Goal: Information Seeking & Learning: Learn about a topic

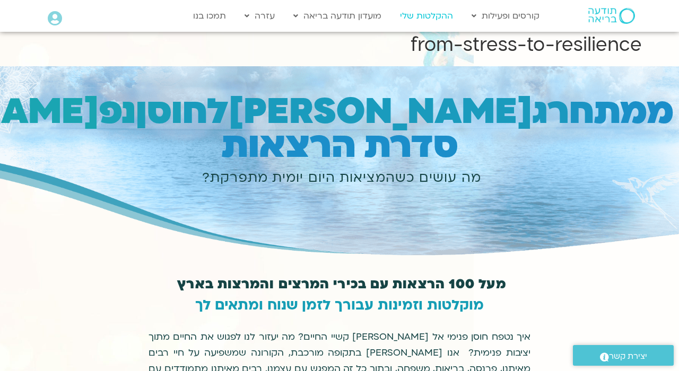
scroll to position [4, 0]
click at [436, 15] on link "ההקלטות שלי" at bounding box center [426, 16] width 64 height 20
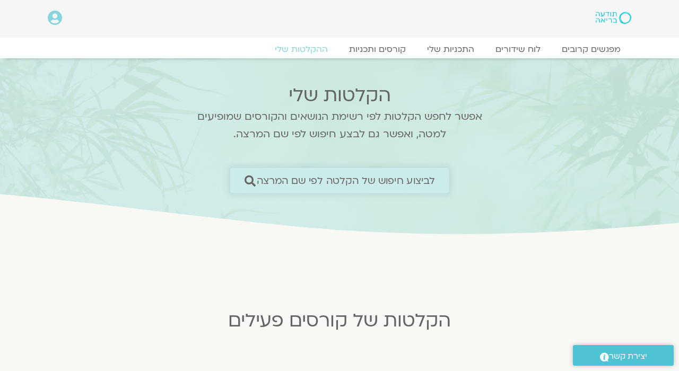
click at [406, 179] on span "לביצוע חיפוש של הקלטה לפי שם המרצה" at bounding box center [345, 180] width 179 height 11
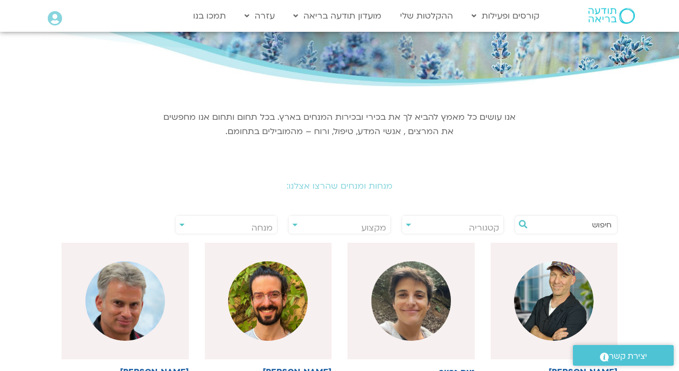
scroll to position [91, 0]
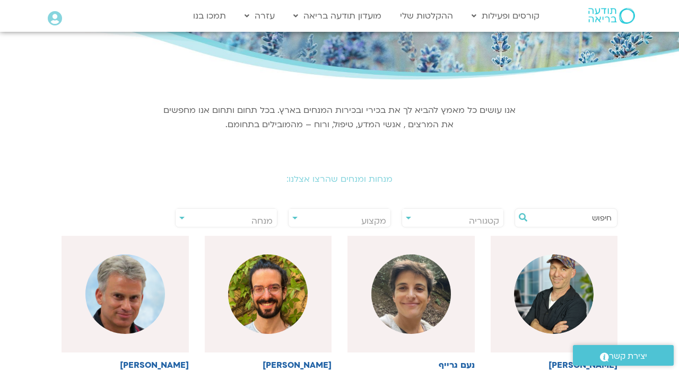
click at [179, 216] on span "מנחה" at bounding box center [226, 221] width 102 height 24
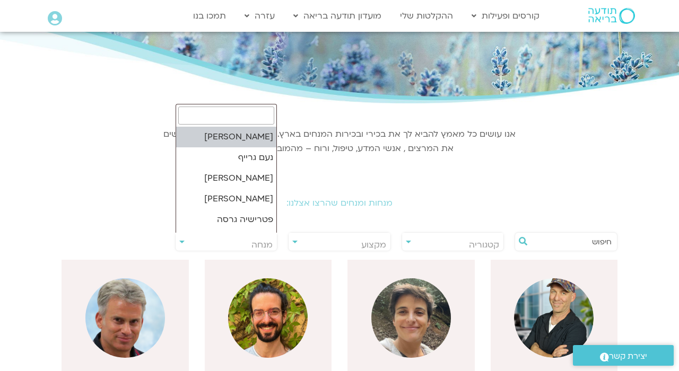
scroll to position [68, 0]
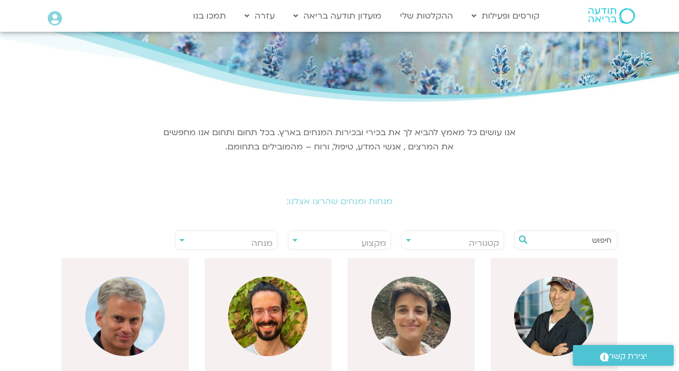
click at [579, 241] on input "text" at bounding box center [571, 240] width 81 height 18
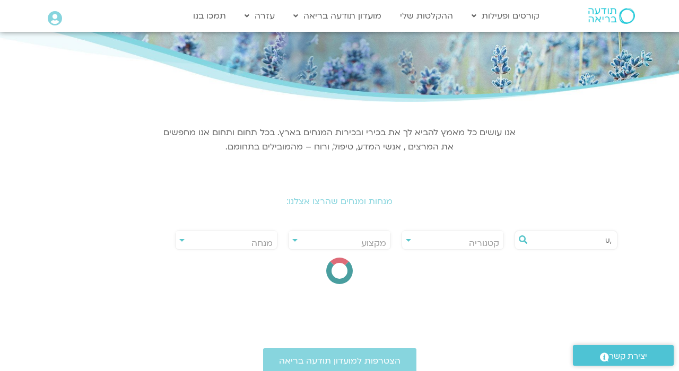
type input ","
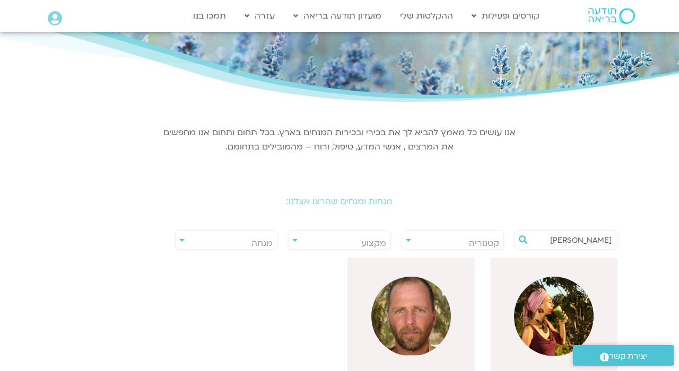
type input "[PERSON_NAME]"
click at [417, 300] on img at bounding box center [411, 317] width 80 height 80
click at [420, 318] on img at bounding box center [411, 317] width 80 height 80
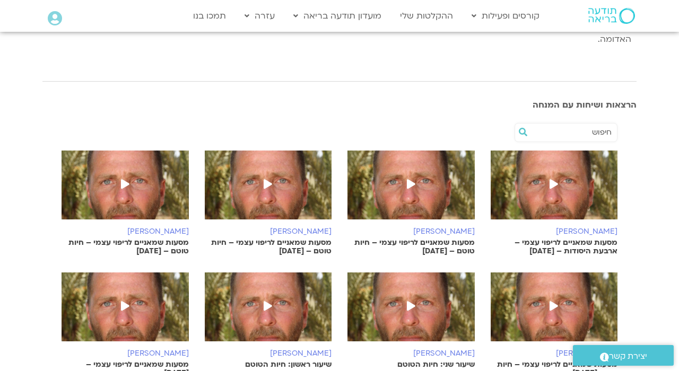
scroll to position [213, 0]
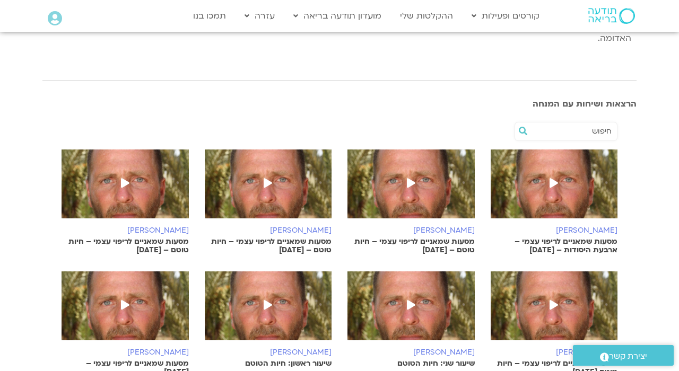
click at [589, 238] on p "מסעות שמאניים לריפוי עצמי – ארבעת היסודות – 1.9.25" at bounding box center [553, 246] width 127 height 17
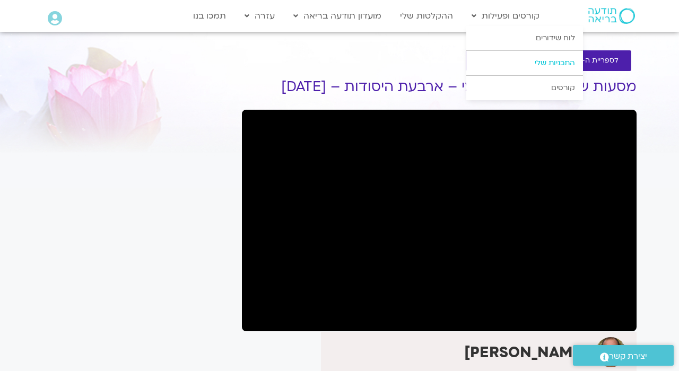
click at [548, 57] on link "התכניות שלי" at bounding box center [524, 63] width 117 height 24
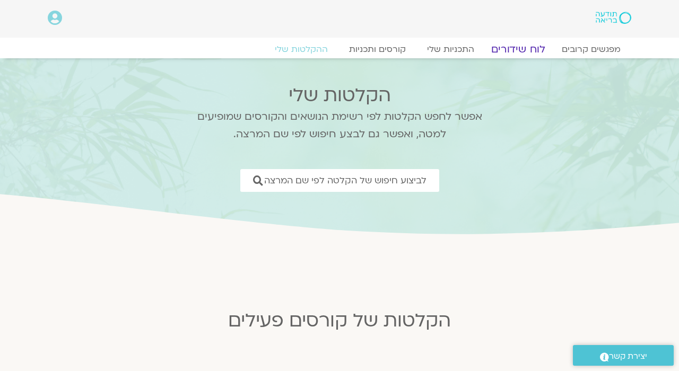
click at [516, 48] on link "לוח שידורים" at bounding box center [518, 49] width 80 height 13
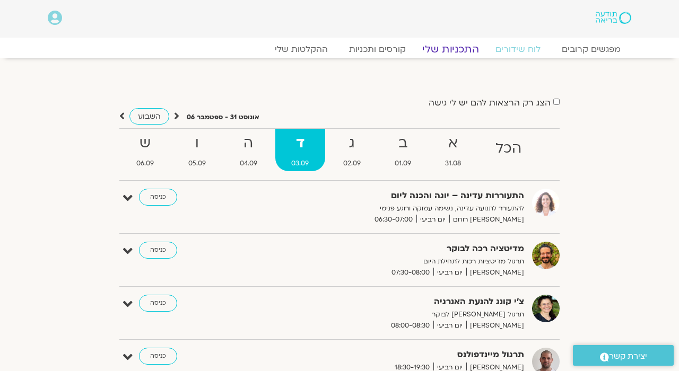
click at [447, 48] on link "התכניות שלי" at bounding box center [450, 49] width 82 height 13
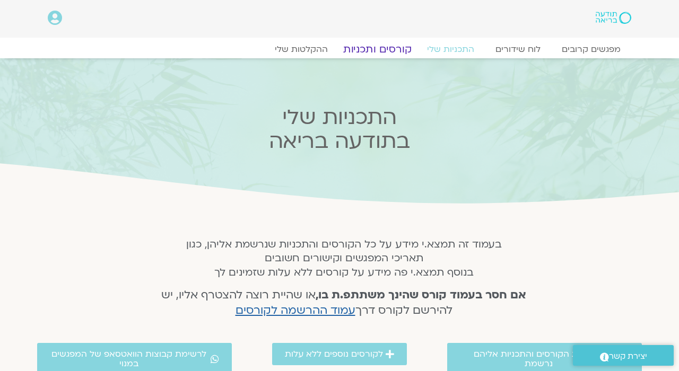
click at [395, 49] on link "קורסים ותכניות" at bounding box center [376, 49] width 93 height 13
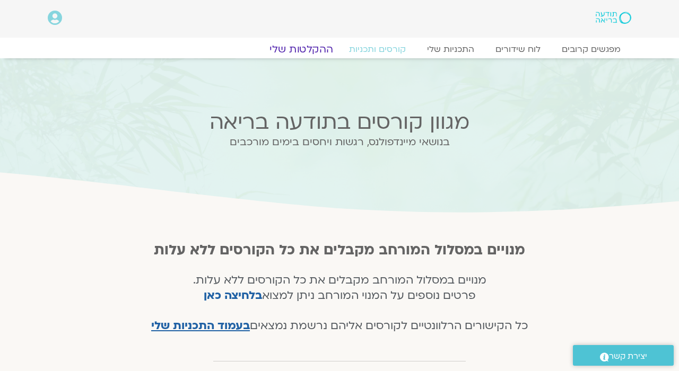
click at [309, 48] on link "ההקלטות שלי" at bounding box center [301, 49] width 89 height 13
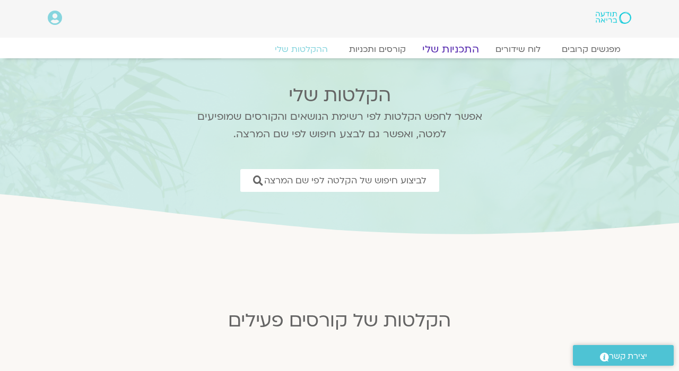
click at [472, 45] on link "התכניות שלי" at bounding box center [450, 49] width 82 height 13
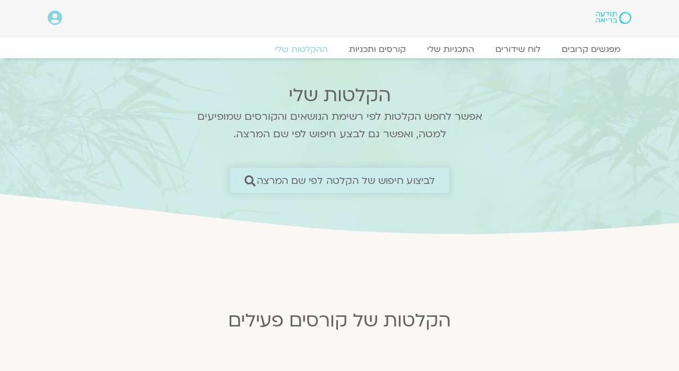
click at [294, 182] on span "לביצוע חיפוש של הקלטה לפי שם המרצה" at bounding box center [345, 180] width 179 height 11
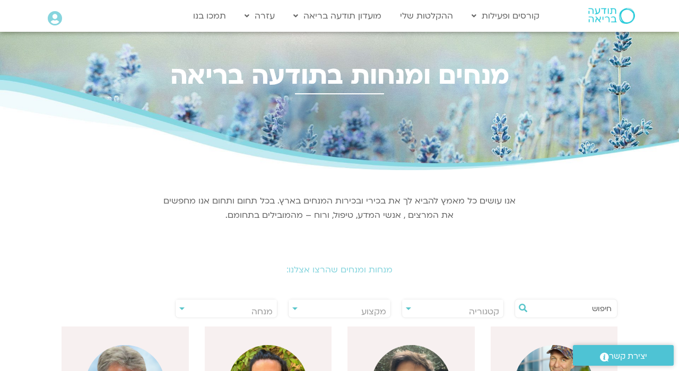
scroll to position [0, -1]
click at [584, 311] on input "text" at bounding box center [571, 309] width 81 height 18
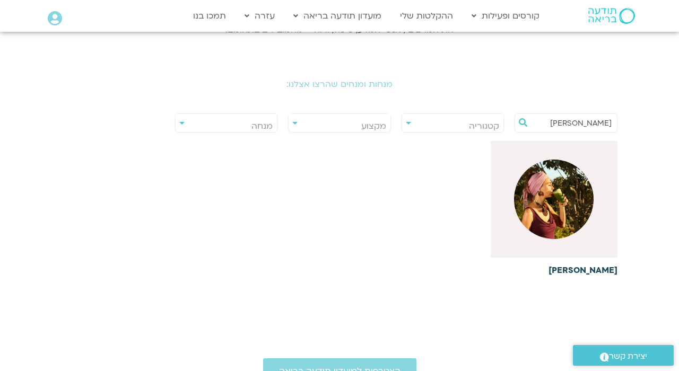
scroll to position [194, 0]
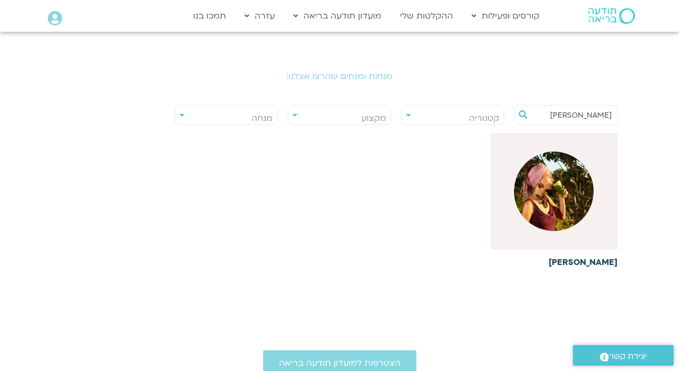
type input "אמנדה"
click at [567, 214] on img at bounding box center [554, 192] width 80 height 80
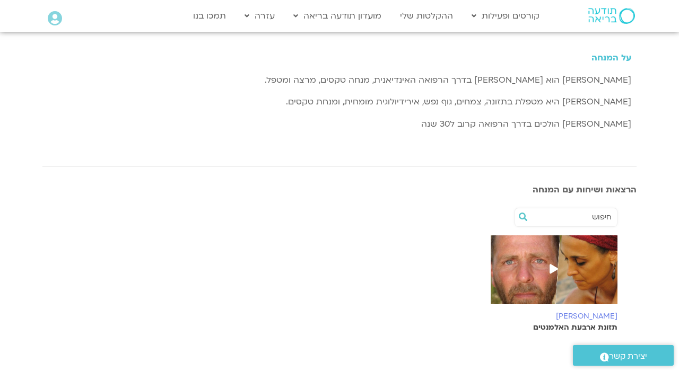
scroll to position [111, 0]
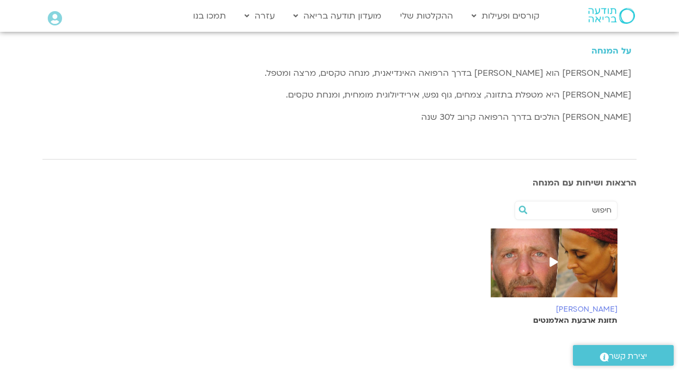
click at [550, 256] on span at bounding box center [553, 262] width 19 height 19
